Goal: Transaction & Acquisition: Book appointment/travel/reservation

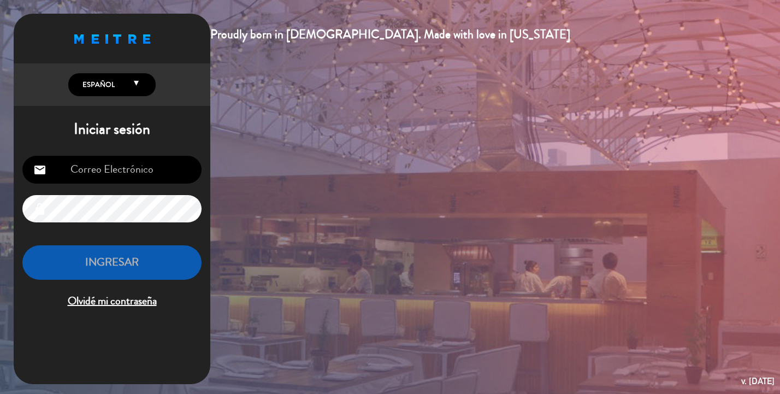
click at [124, 165] on input "email" at bounding box center [111, 170] width 179 height 28
type input "[EMAIL_ADDRESS][DOMAIN_NAME]"
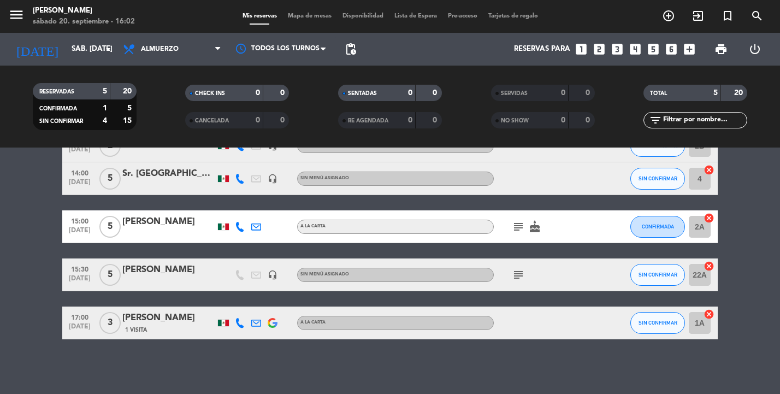
scroll to position [68, 0]
click at [520, 274] on icon "subject" at bounding box center [518, 274] width 13 height 13
click at [512, 348] on div "No hay notas para este servicio. Haz clic para agregar una 14:00 [DATE] 2 [PERS…" at bounding box center [390, 270] width 780 height 246
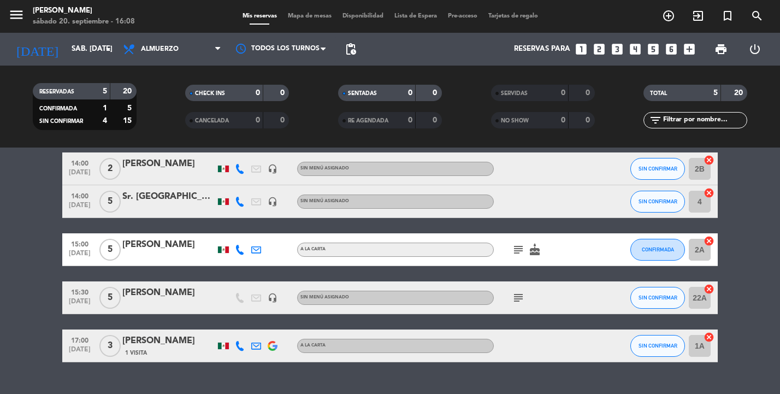
scroll to position [46, 0]
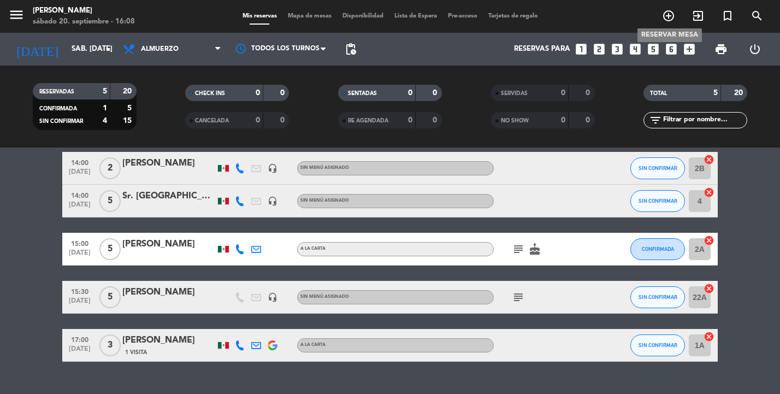
click at [670, 17] on icon "add_circle_outline" at bounding box center [668, 15] width 13 height 13
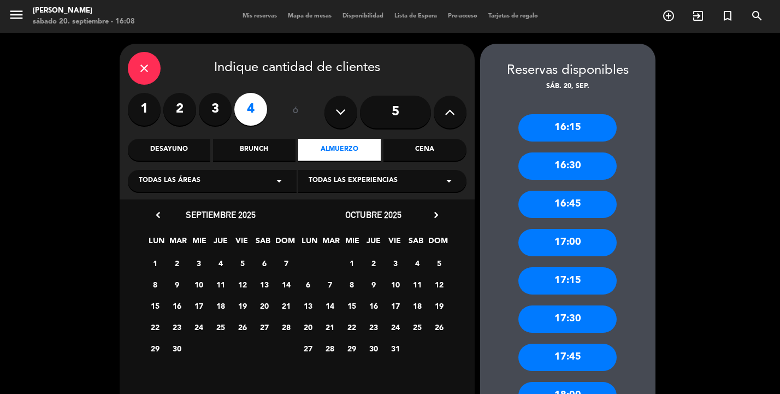
click at [452, 108] on icon at bounding box center [449, 112] width 10 height 16
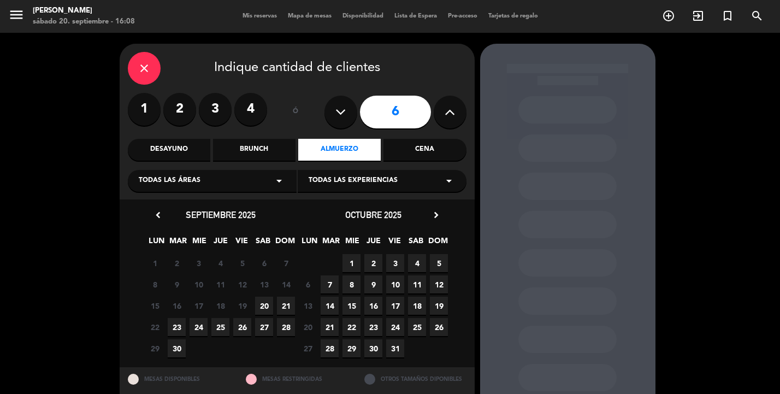
click at [395, 116] on input "6" at bounding box center [395, 112] width 71 height 33
click at [262, 305] on span "20" at bounding box center [264, 305] width 18 height 18
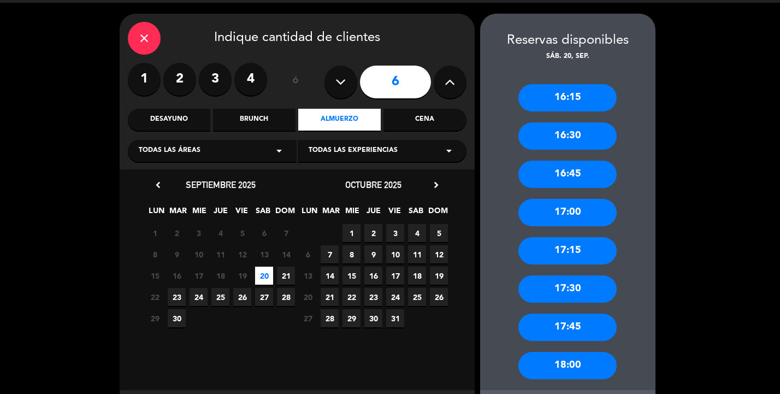
click at [341, 80] on icon at bounding box center [340, 82] width 10 height 16
type input "5"
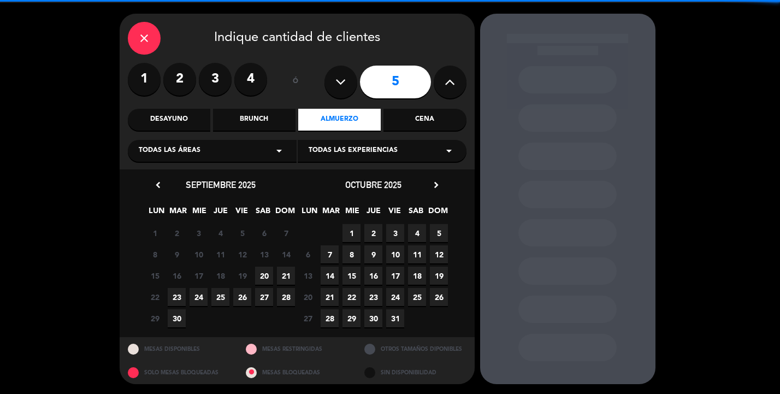
click at [390, 82] on input "5" at bounding box center [395, 82] width 71 height 33
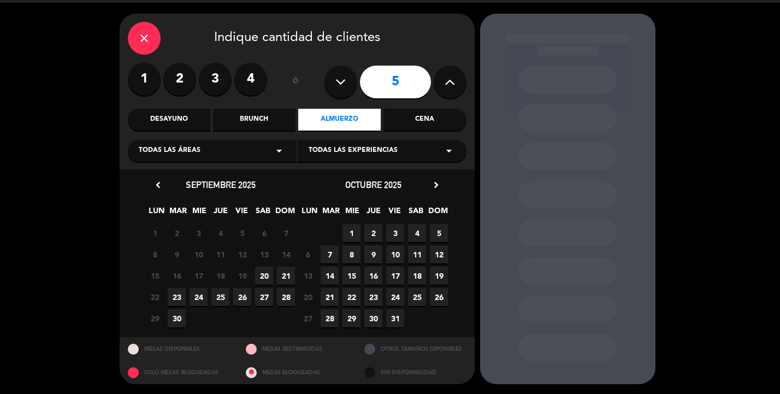
click at [261, 275] on span "20" at bounding box center [264, 275] width 18 height 18
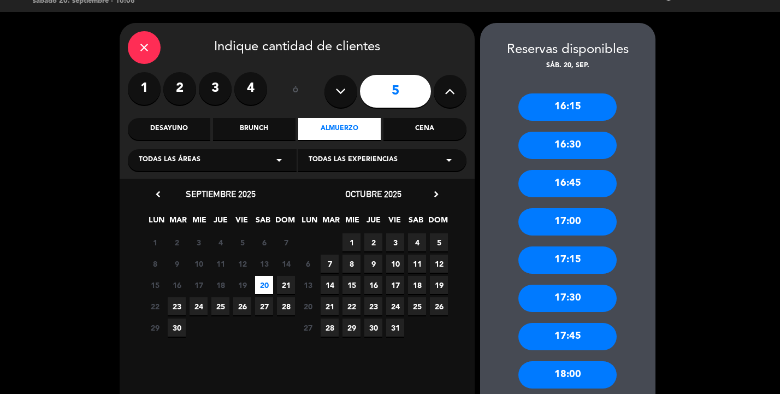
scroll to position [12, 0]
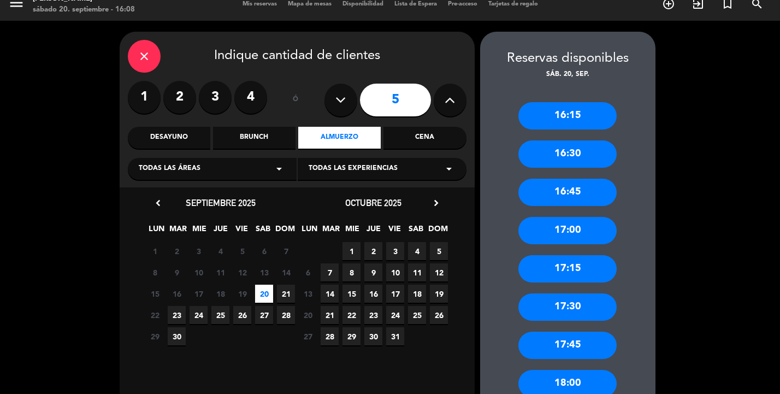
click at [558, 156] on div "16:30" at bounding box center [567, 153] width 98 height 27
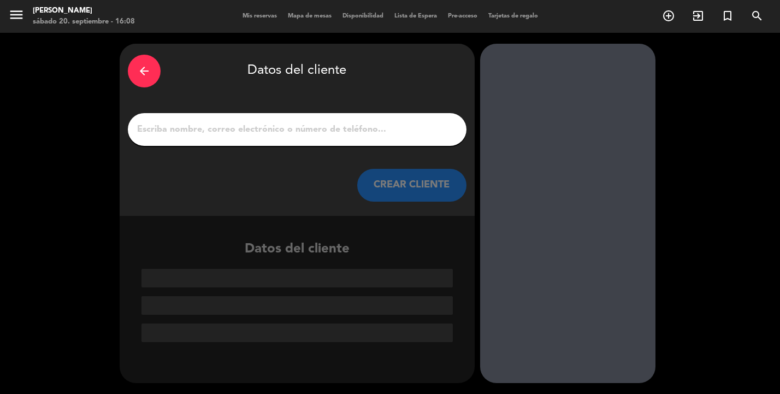
click at [275, 148] on div "arrow_back Datos del cliente CREAR CLIENTE" at bounding box center [297, 130] width 355 height 172
click at [273, 123] on input "1" at bounding box center [297, 129] width 322 height 15
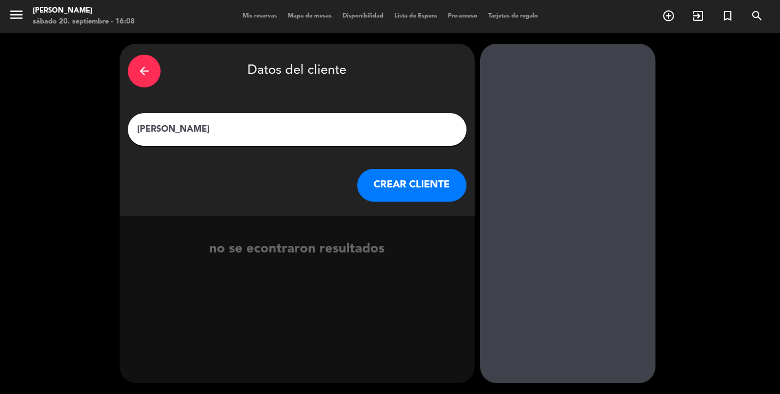
type input "[PERSON_NAME]"
click at [423, 186] on button "CREAR CLIENTE" at bounding box center [411, 185] width 109 height 33
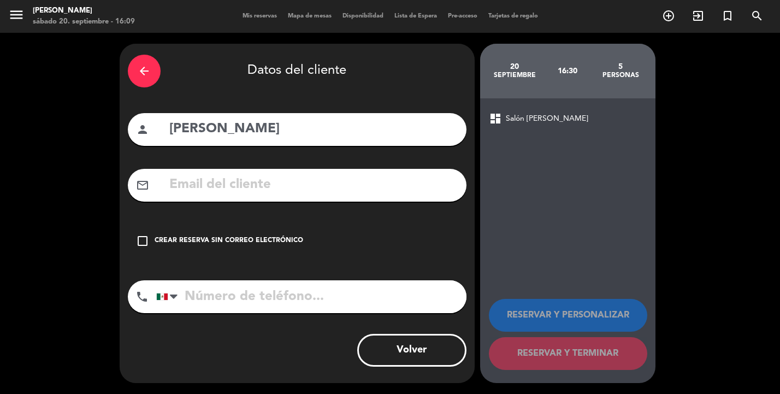
click at [145, 237] on icon "check_box_outline_blank" at bounding box center [142, 240] width 13 height 13
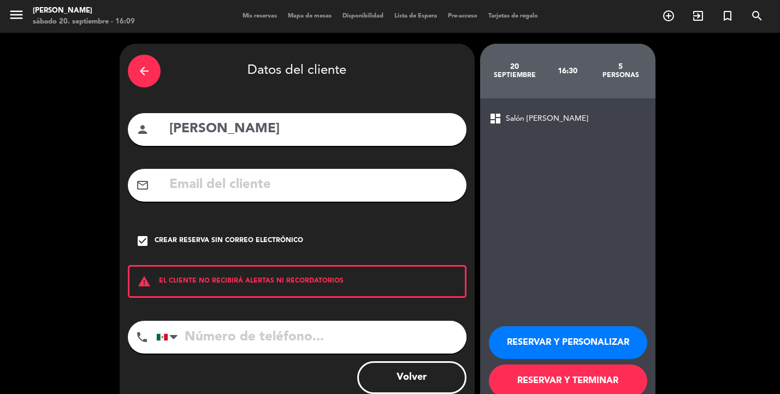
click at [231, 331] on input "tel" at bounding box center [311, 336] width 310 height 33
type input "7711020822"
click at [545, 337] on button "RESERVAR Y PERSONALIZAR" at bounding box center [568, 342] width 158 height 33
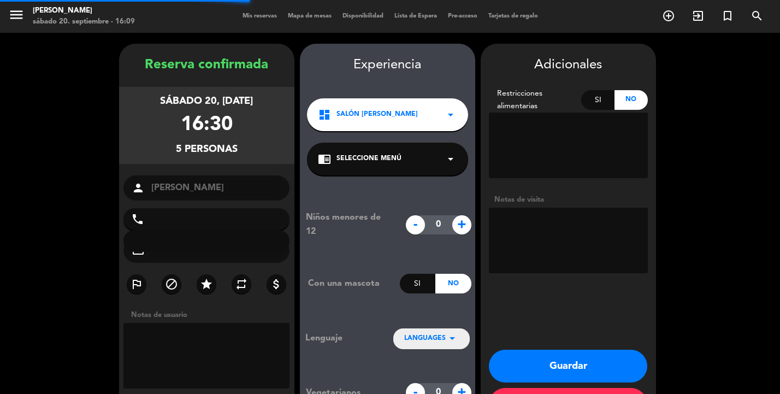
type input "[PHONE_NUMBER]"
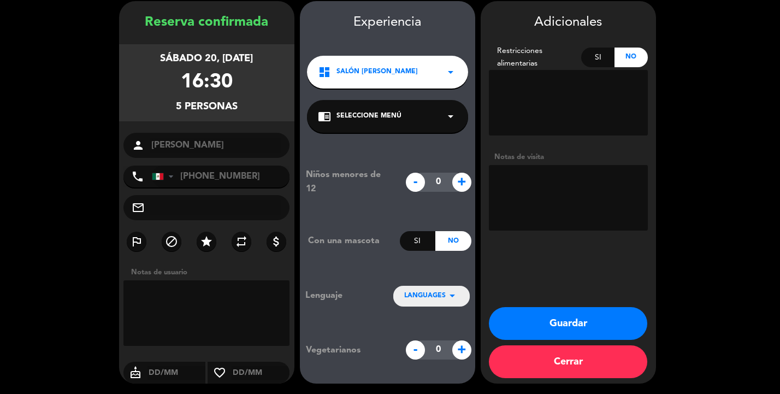
click at [551, 323] on button "Guardar" at bounding box center [568, 323] width 158 height 33
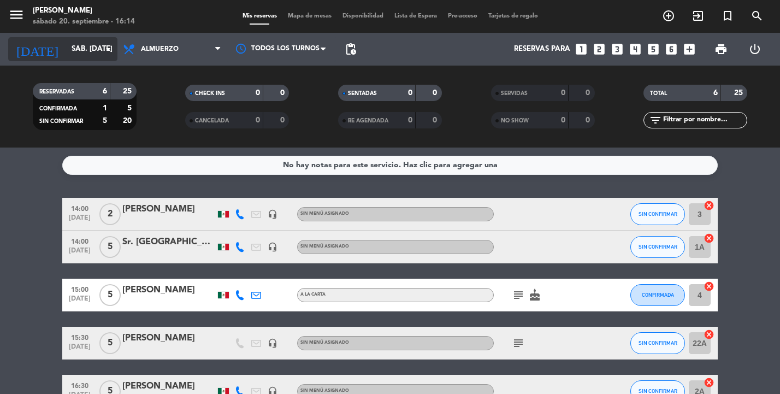
click at [78, 49] on input "sáb. [DATE]" at bounding box center [114, 49] width 96 height 20
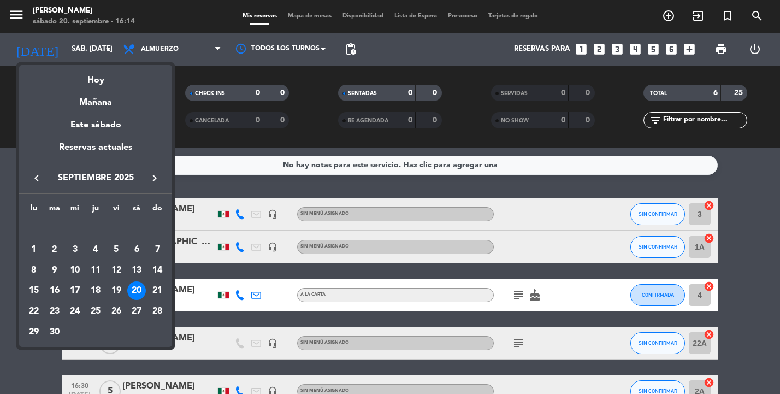
click at [626, 15] on div at bounding box center [390, 197] width 780 height 394
